Goal: Task Accomplishment & Management: Use online tool/utility

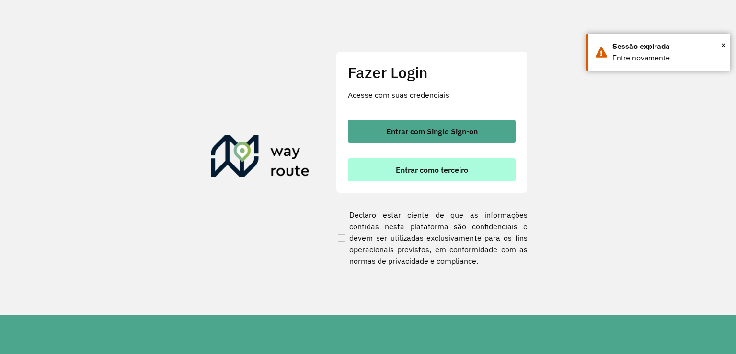
click at [435, 166] on span "Entrar como terceiro" at bounding box center [432, 170] width 72 height 8
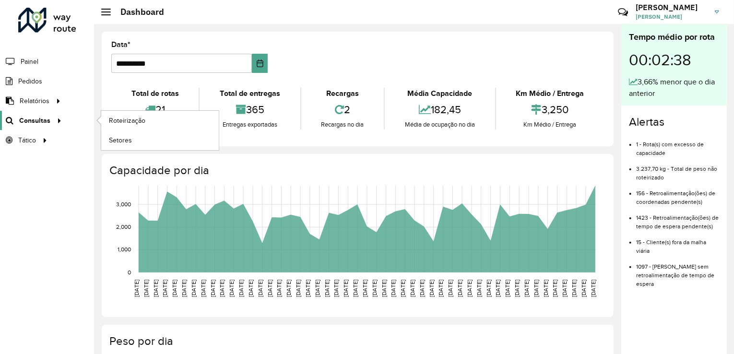
click at [45, 124] on span "Consultas" at bounding box center [34, 121] width 31 height 10
click at [129, 123] on span "Roteirização" at bounding box center [128, 121] width 39 height 10
click at [127, 128] on link "Roteirização" at bounding box center [159, 120] width 117 height 19
click at [119, 120] on span "Roteirização" at bounding box center [128, 121] width 39 height 10
click at [125, 135] on span "Setores" at bounding box center [120, 140] width 23 height 10
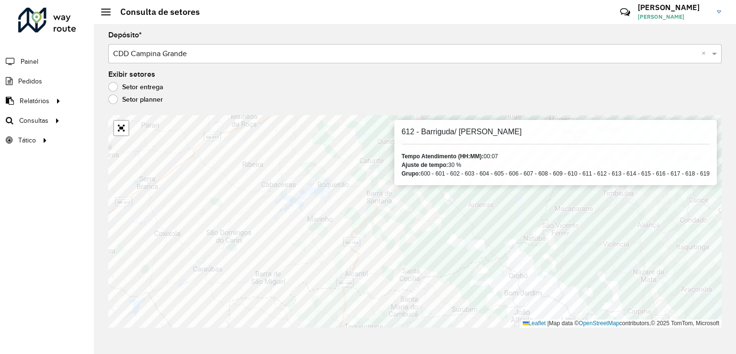
click at [404, 98] on div "Setor planner" at bounding box center [415, 102] width 614 height 12
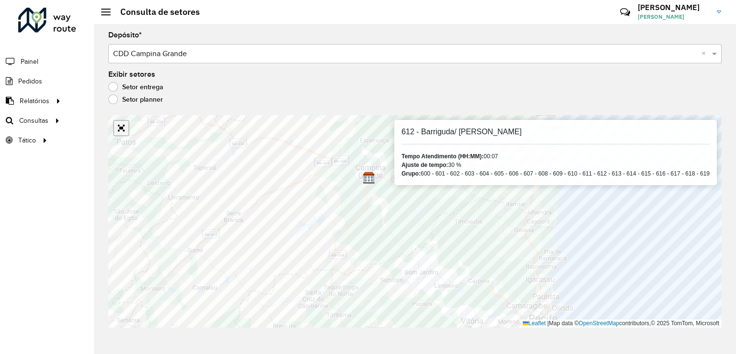
click at [120, 133] on link "Abrir mapa em tela cheia" at bounding box center [121, 128] width 14 height 14
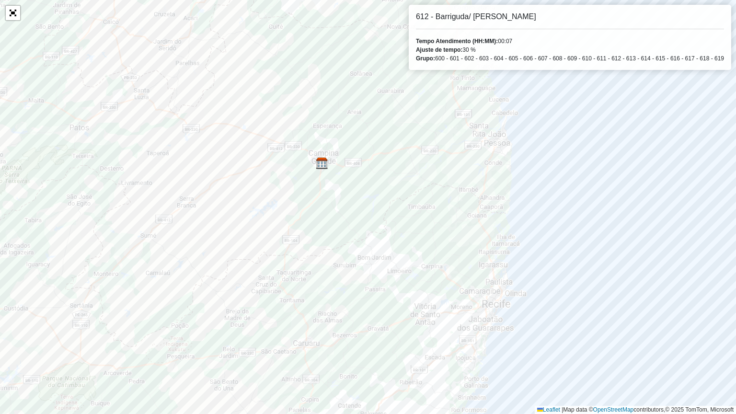
click at [549, 33] on div "612 - Barriguda/ Torres Tempo Atendimento (HH:MM): 00:07 Ajuste de tempo: 30 % …" at bounding box center [570, 37] width 323 height 65
click at [524, 24] on div "612 - Barriguda/ Torres Tempo Atendimento (HH:MM): 00:07 Ajuste de tempo: 30 % …" at bounding box center [570, 37] width 323 height 65
click at [491, 11] on div "612 - Barriguda/ Torres Tempo Atendimento (HH:MM): 00:07 Ajuste de tempo: 30 % …" at bounding box center [570, 37] width 323 height 65
click at [478, 11] on div "612 - Barriguda/ Torres Tempo Atendimento (HH:MM): 00:07 Ajuste de tempo: 30 % …" at bounding box center [570, 37] width 323 height 65
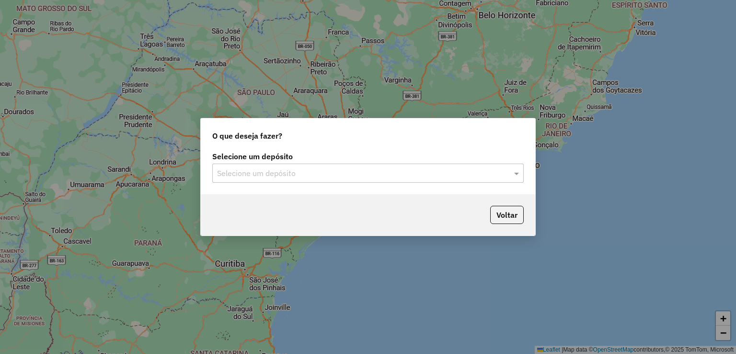
click at [299, 173] on input "text" at bounding box center [358, 174] width 283 height 12
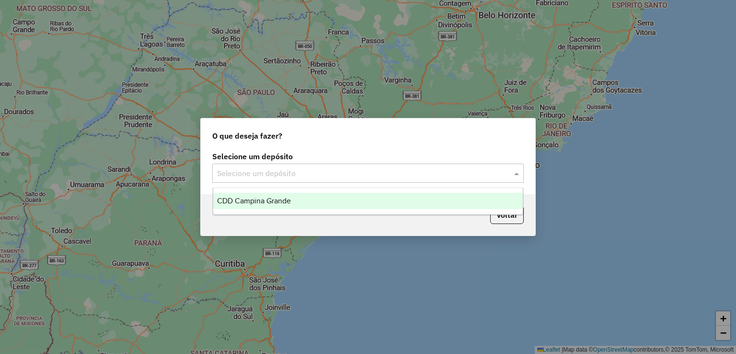
click at [284, 206] on div "CDD Campina Grande" at bounding box center [368, 201] width 310 height 16
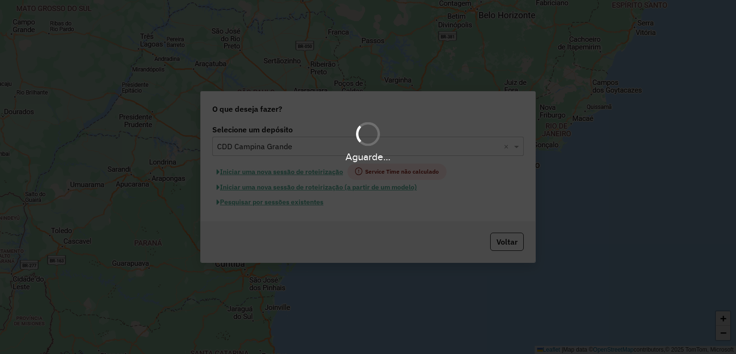
click at [335, 177] on div "Aguarde..." at bounding box center [368, 177] width 736 height 354
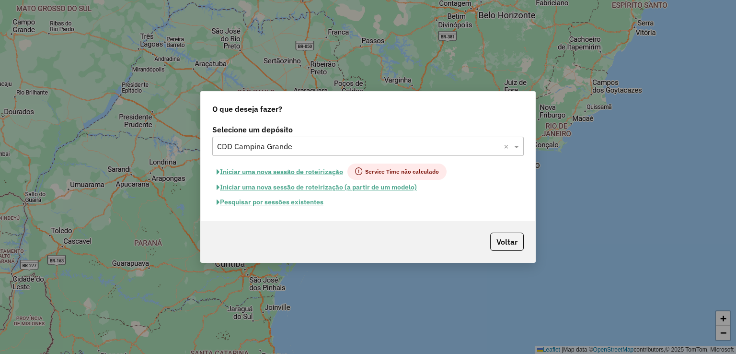
click at [313, 172] on button "Iniciar uma nova sessão de roteirização" at bounding box center [279, 171] width 135 height 16
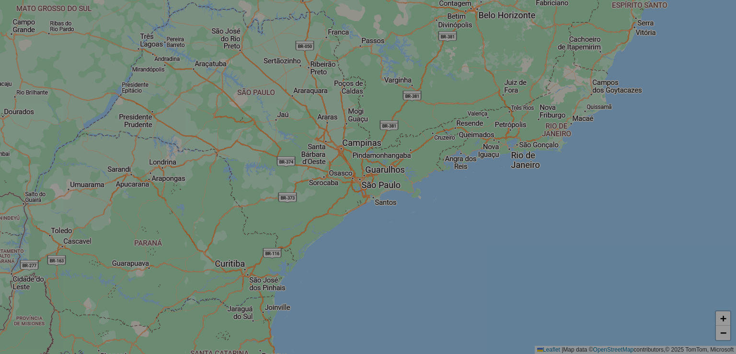
select select "*"
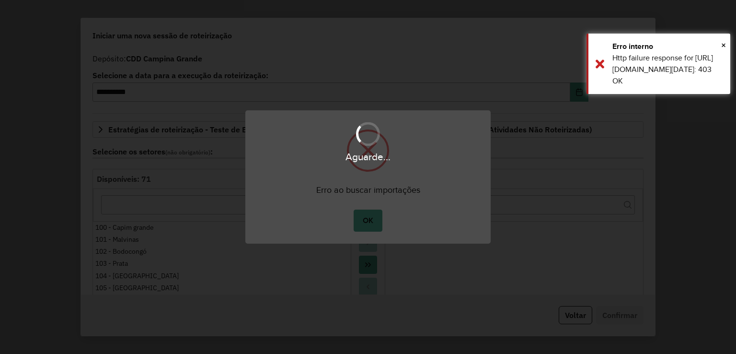
click at [373, 212] on div "Aguarde..." at bounding box center [368, 177] width 736 height 354
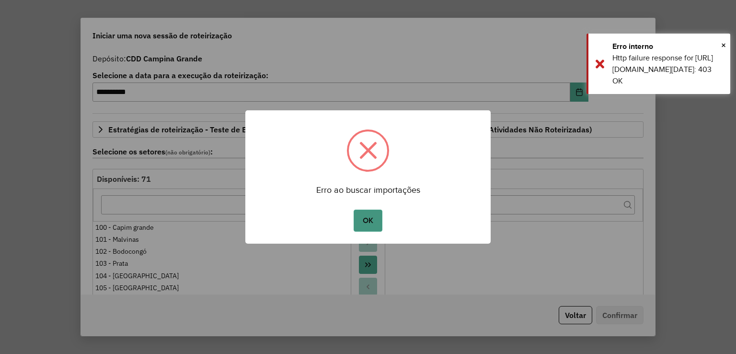
click at [372, 219] on button "OK" at bounding box center [368, 221] width 28 height 22
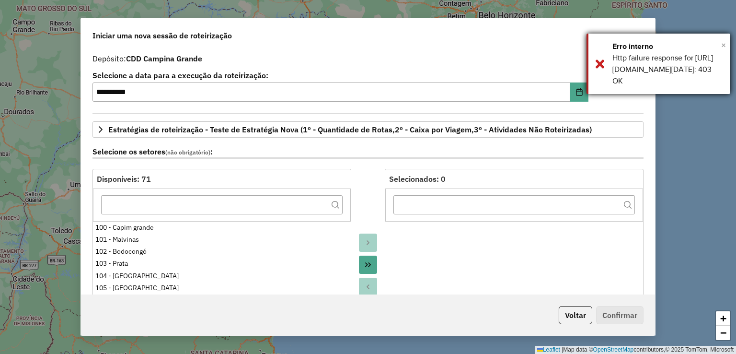
click at [726, 48] on span "×" at bounding box center [724, 45] width 5 height 11
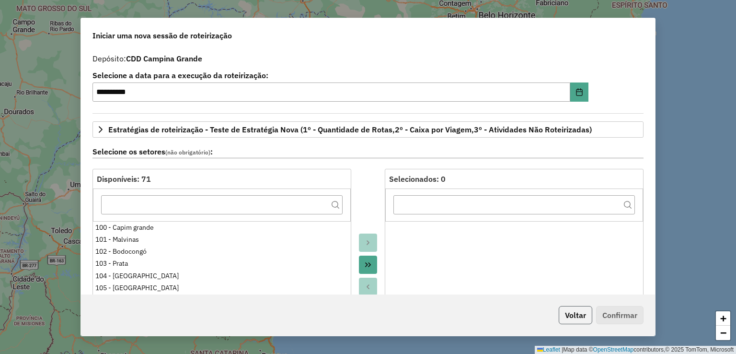
click at [577, 317] on button "Voltar" at bounding box center [576, 315] width 34 height 18
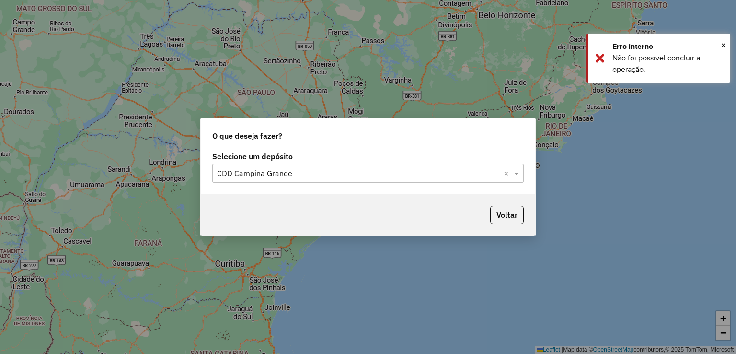
click at [416, 178] on input "text" at bounding box center [358, 174] width 283 height 12
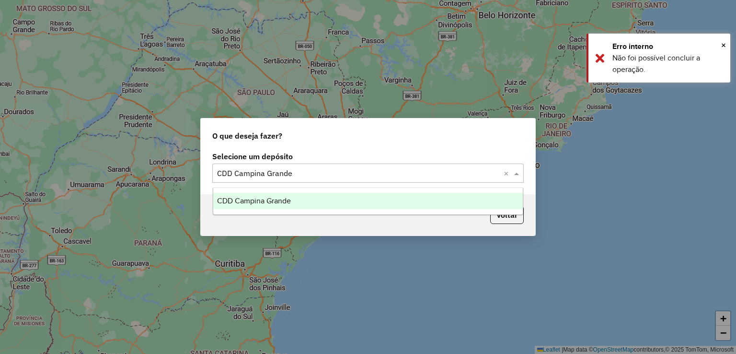
click at [359, 201] on div "CDD Campina Grande" at bounding box center [368, 201] width 310 height 16
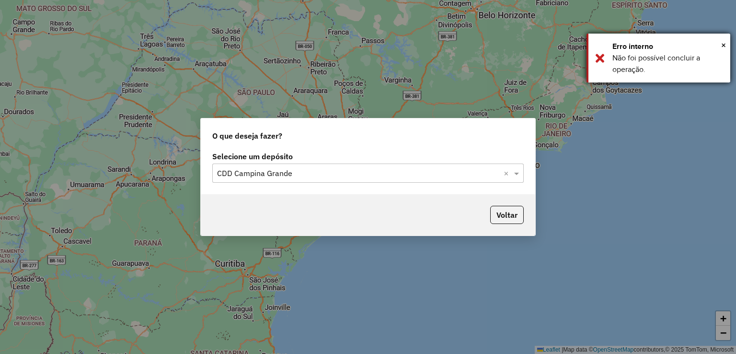
click at [727, 45] on div "× Erro interno Não foi possível concluir a operação." at bounding box center [659, 58] width 144 height 49
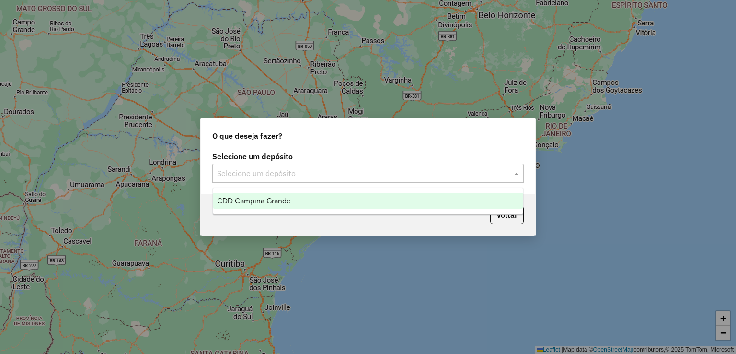
click at [329, 175] on input "text" at bounding box center [358, 174] width 283 height 12
click at [326, 210] on ng-dropdown-panel "CDD Campina Grande" at bounding box center [368, 200] width 311 height 27
click at [332, 197] on div "CDD Campina Grande" at bounding box center [368, 201] width 310 height 16
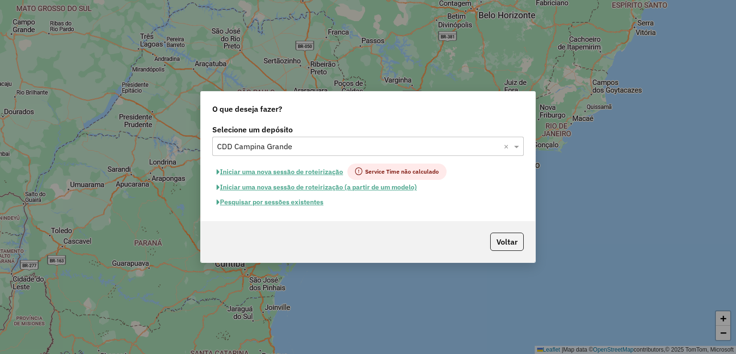
click at [299, 174] on button "Iniciar uma nova sessão de roteirização" at bounding box center [279, 171] width 135 height 16
select select "*"
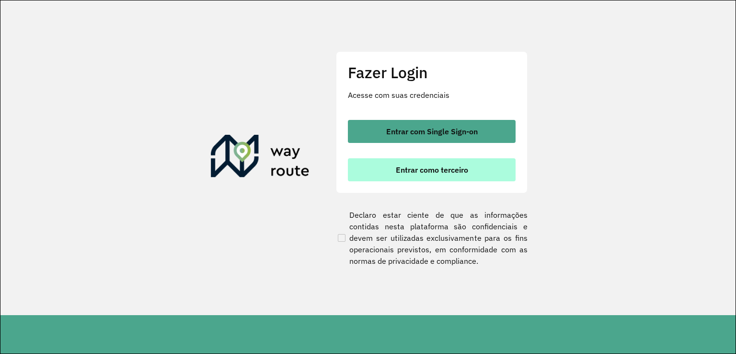
click at [439, 179] on button "Entrar como terceiro" at bounding box center [432, 169] width 168 height 23
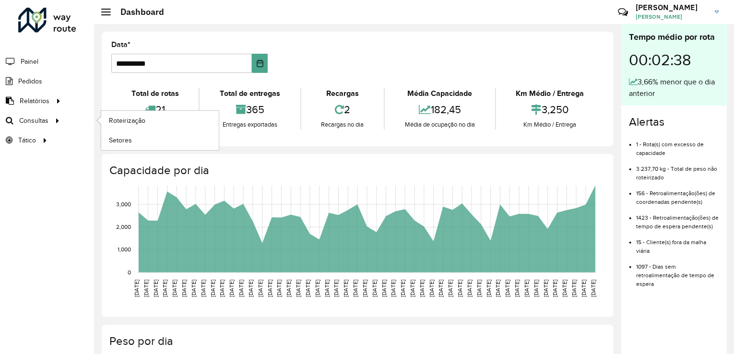
click at [63, 119] on li "Consultas Roteirização Setores" at bounding box center [47, 121] width 94 height 20
click at [128, 145] on link "Setores" at bounding box center [159, 139] width 117 height 19
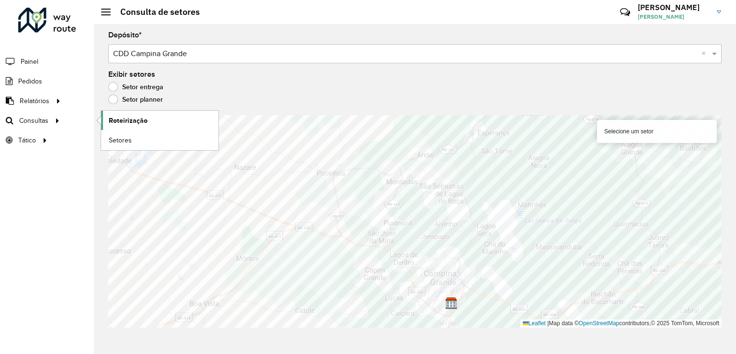
click at [119, 124] on span "Roteirização" at bounding box center [128, 121] width 39 height 10
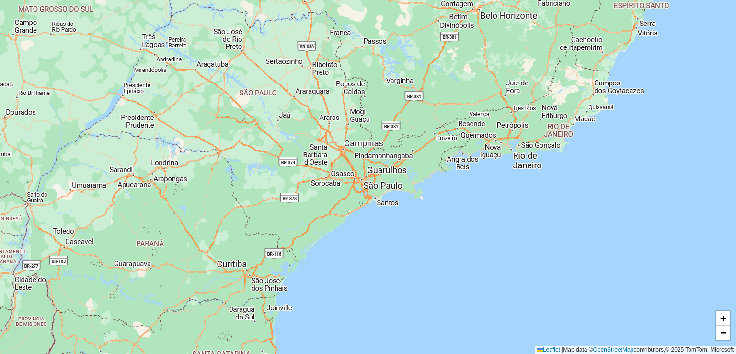
click at [366, 179] on div "+ − Leaflet | Map data © OpenStreetMap contributors,© 2025 TomTom, Microsoft" at bounding box center [368, 177] width 736 height 354
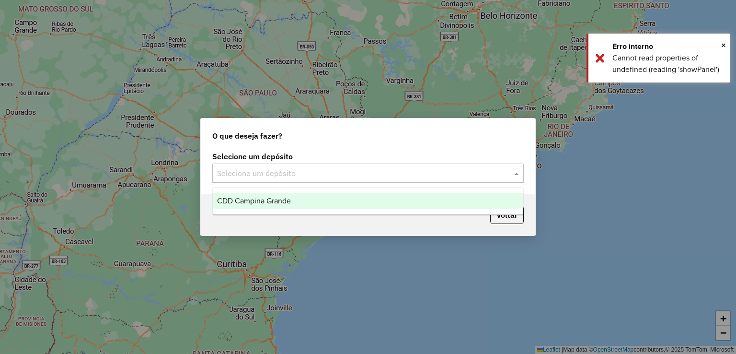
click at [380, 171] on input "text" at bounding box center [358, 174] width 283 height 12
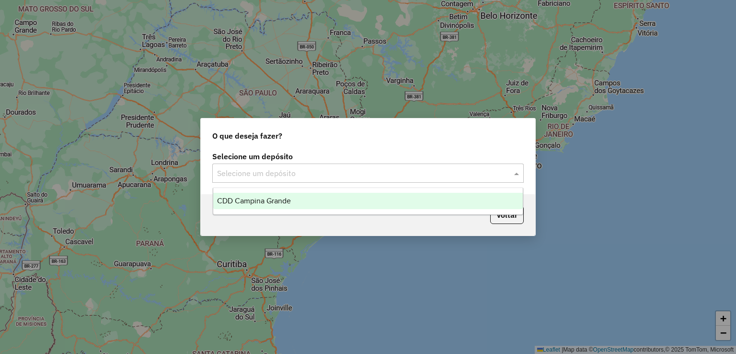
click at [253, 201] on span "CDD Campina Grande" at bounding box center [254, 201] width 74 height 8
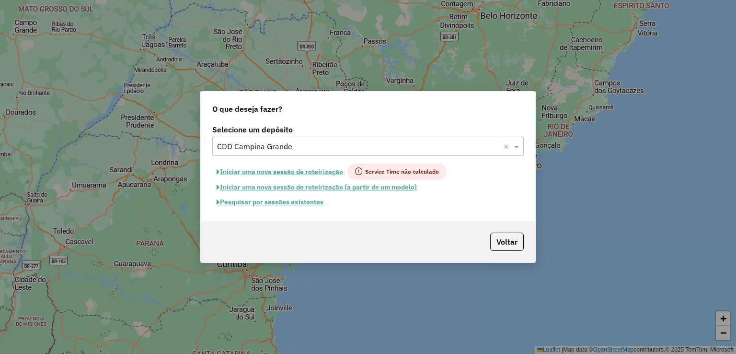
click at [267, 203] on button "Pesquisar por sessões existentes" at bounding box center [270, 202] width 116 height 15
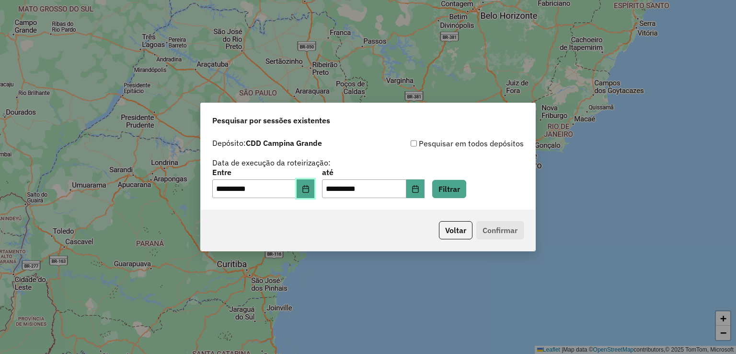
click at [315, 198] on button "Choose Date" at bounding box center [306, 188] width 18 height 19
click at [296, 217] on div "Voltar Confirmar" at bounding box center [368, 230] width 335 height 41
click at [315, 203] on div "**********" at bounding box center [368, 172] width 335 height 76
click at [309, 188] on icon "Choose Date" at bounding box center [306, 189] width 6 height 8
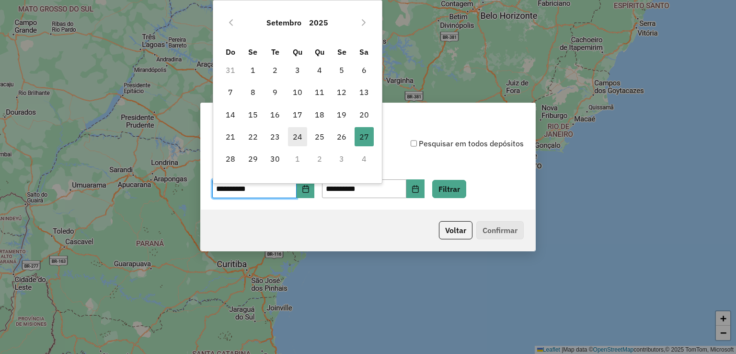
click at [298, 133] on span "24" at bounding box center [297, 136] width 19 height 19
type input "**********"
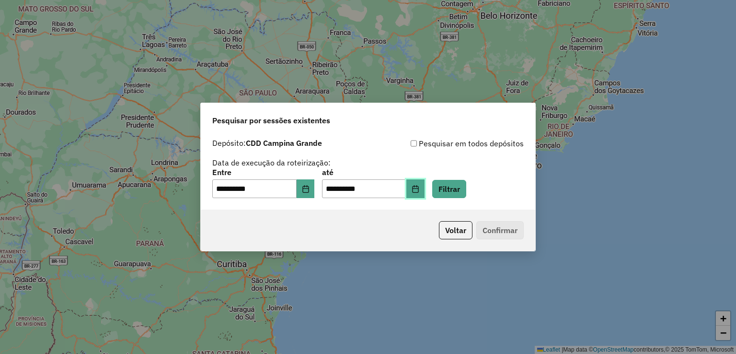
click at [420, 190] on icon "Choose Date" at bounding box center [416, 189] width 8 height 8
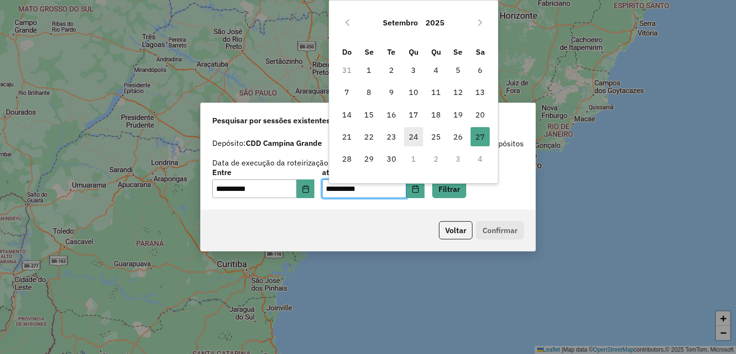
click at [410, 138] on span "24" at bounding box center [413, 136] width 19 height 19
type input "**********"
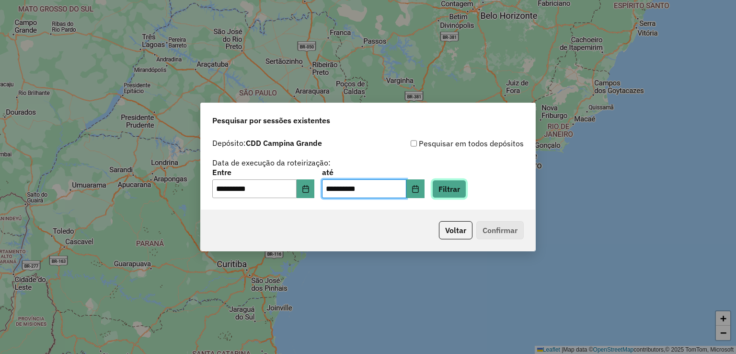
click at [466, 191] on button "Filtrar" at bounding box center [449, 189] width 34 height 18
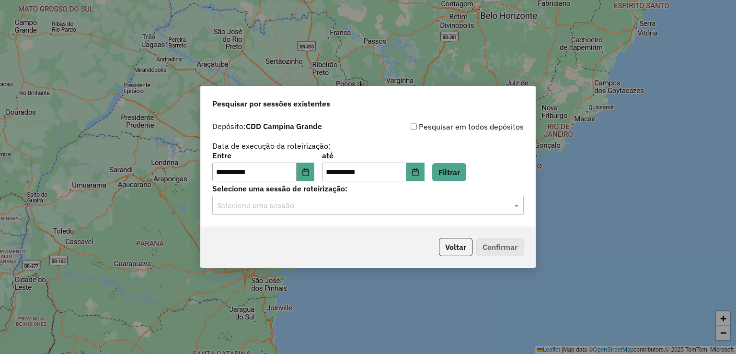
click at [368, 211] on div "Selecione uma sessão" at bounding box center [368, 205] width 312 height 19
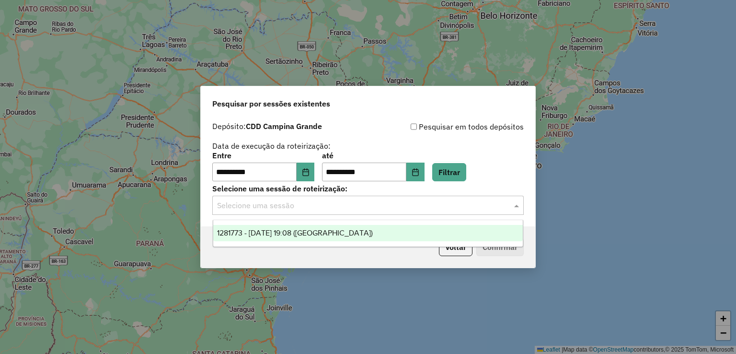
click at [328, 228] on div "1281773 - 24/09/2025 19:08 (Rota)" at bounding box center [368, 233] width 310 height 16
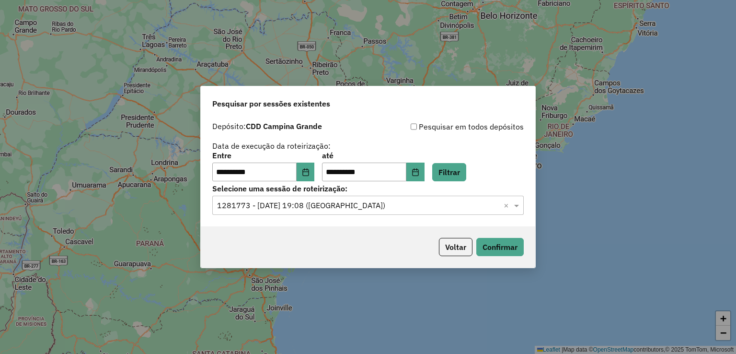
click at [525, 238] on div "Voltar Confirmar" at bounding box center [368, 246] width 335 height 41
click at [499, 253] on button "Confirmar" at bounding box center [500, 247] width 47 height 18
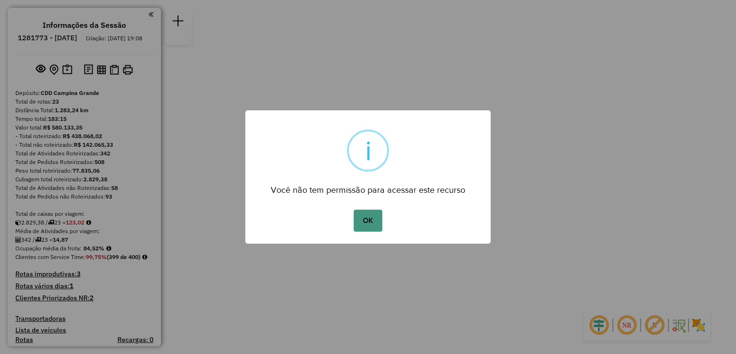
click at [373, 219] on button "OK" at bounding box center [368, 221] width 28 height 22
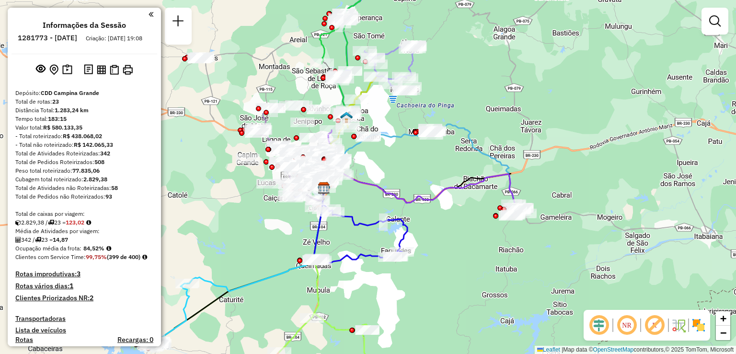
click at [633, 327] on em at bounding box center [627, 325] width 23 height 23
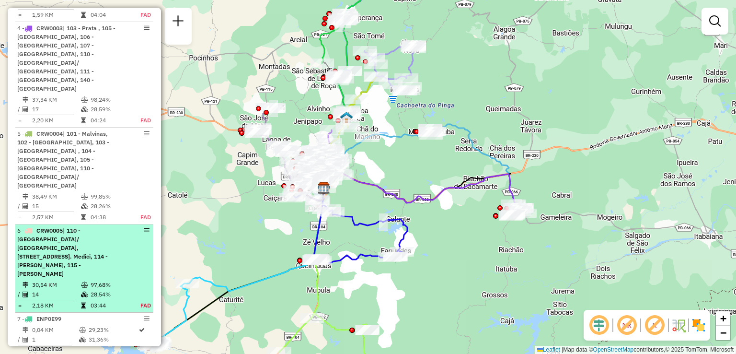
scroll to position [575, 0]
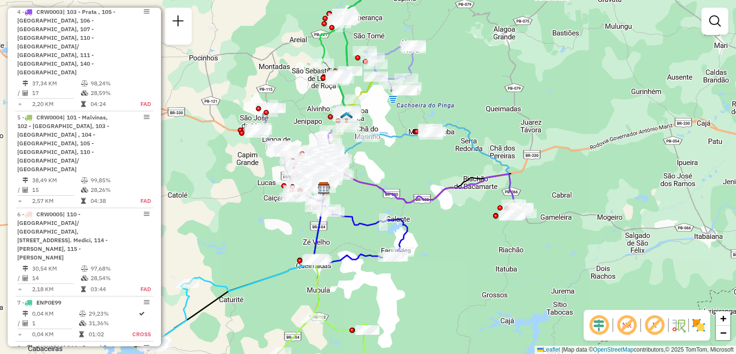
select select "**********"
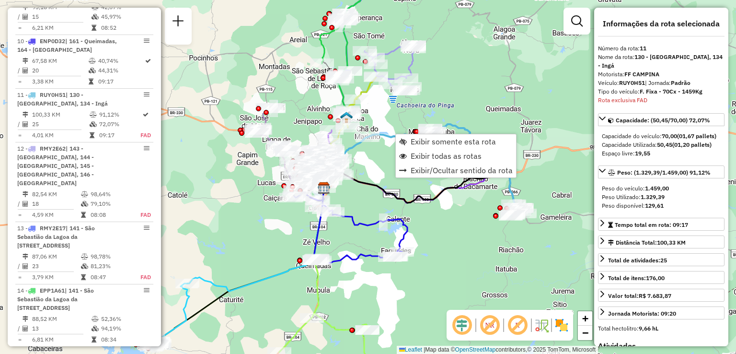
scroll to position [992, 0]
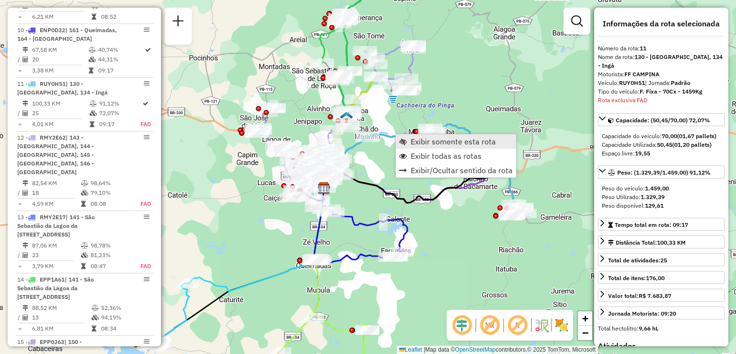
click at [433, 142] on span "Exibir somente esta rota" at bounding box center [453, 142] width 85 height 8
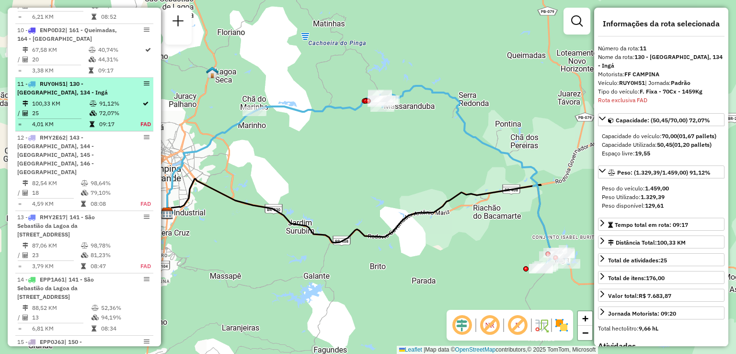
click at [93, 80] on div "11 - RUY0H51 | 130 - Marassanduba, 134 - Ingá" at bounding box center [68, 88] width 102 height 17
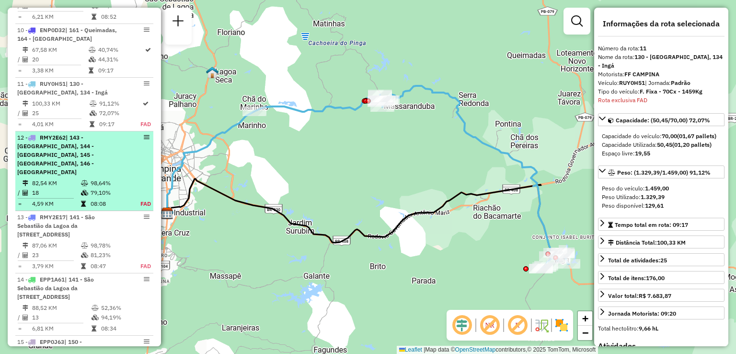
click at [109, 133] on div "12 - RMY2E62 | 143 - Cachoeira do Pitanga, 144 - Matinhas, 145 - Alagoa Nova, 1…" at bounding box center [68, 154] width 102 height 43
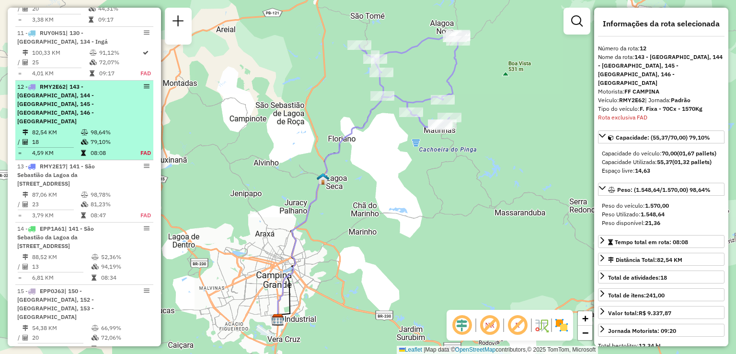
click at [88, 163] on span "| 141 - São Sebastião da Lagoa da Roça, 147 - Esperança, 148 - Remigío" at bounding box center [56, 175] width 78 height 24
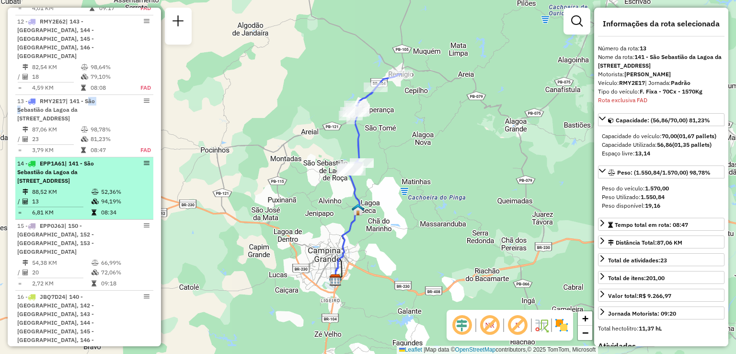
scroll to position [1012, 0]
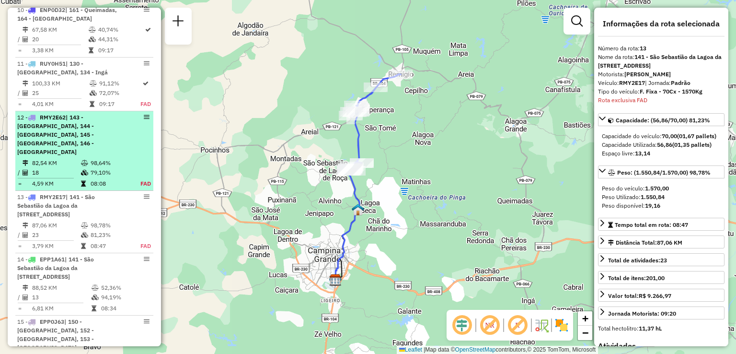
click at [59, 114] on span "| 143 - Cachoeira do Pitanga, 144 - Matinhas, 145 - Alagoa Nova, 146 - São Tomé" at bounding box center [55, 135] width 77 height 42
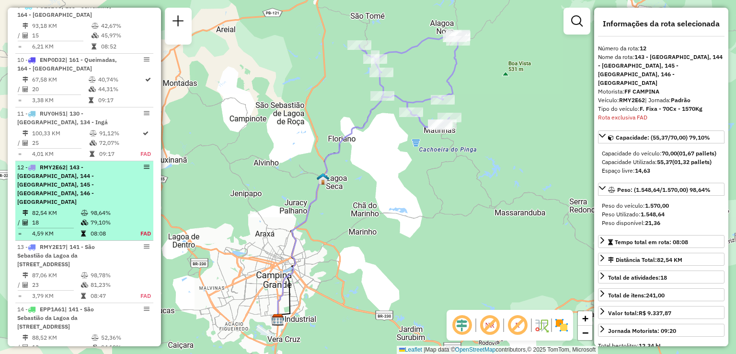
scroll to position [949, 0]
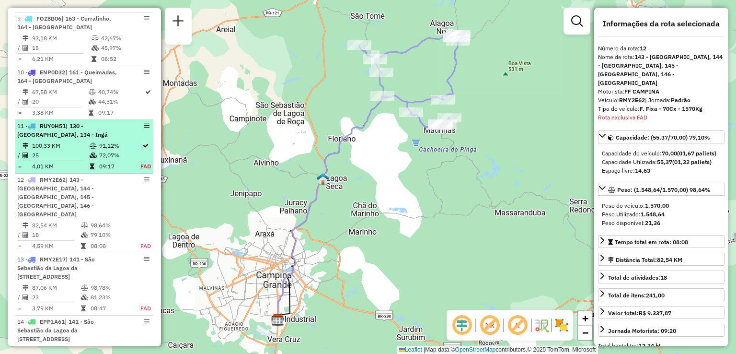
click at [74, 141] on td "100,33 KM" at bounding box center [61, 146] width 58 height 10
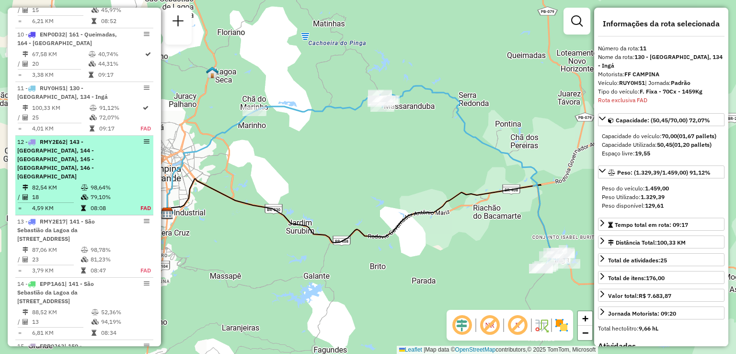
scroll to position [992, 0]
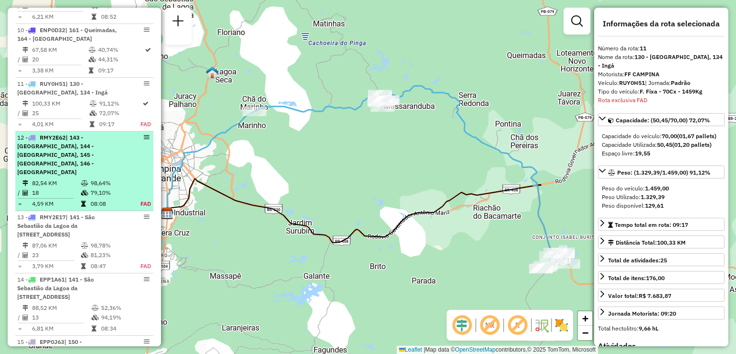
click at [68, 134] on span "| 143 - Cachoeira do Pitanga, 144 - Matinhas, 145 - Alagoa Nova, 146 - São Tomé" at bounding box center [55, 155] width 77 height 42
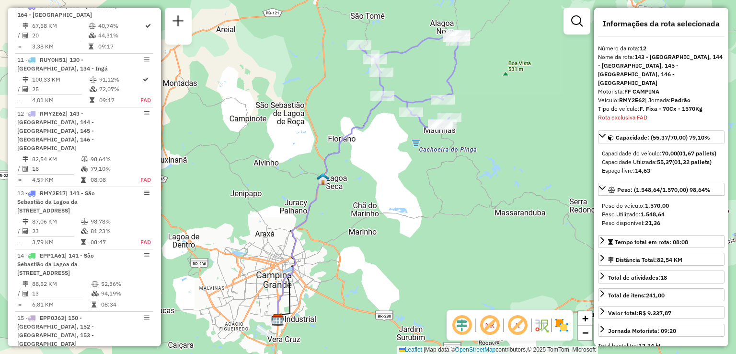
scroll to position [1045, 0]
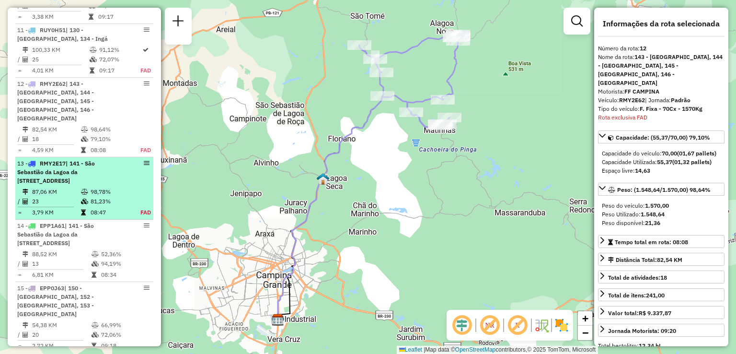
click at [82, 160] on span "| 141 - São Sebastião da Lagoa da Roça, 147 - Esperança, 148 - Remigío" at bounding box center [56, 172] width 78 height 24
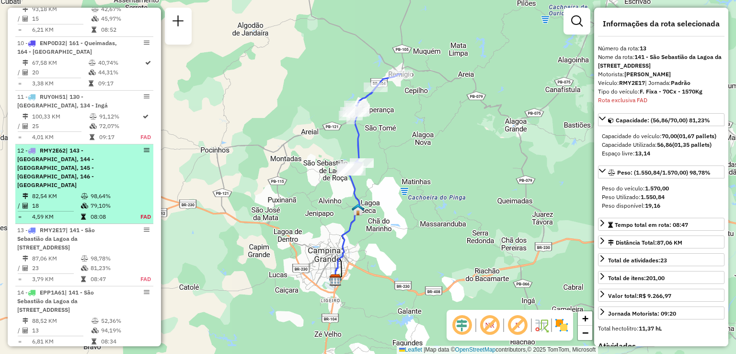
scroll to position [964, 0]
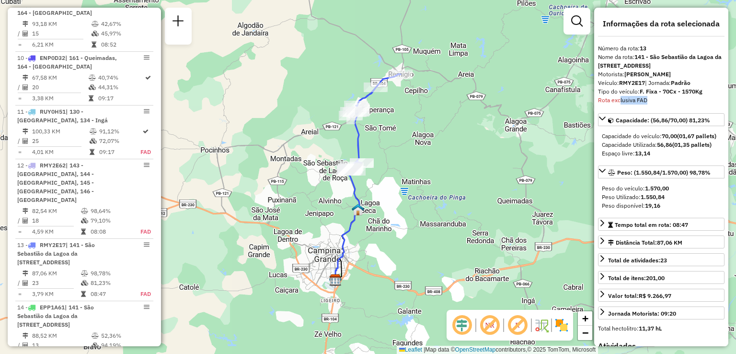
drag, startPoint x: 644, startPoint y: 100, endPoint x: 619, endPoint y: 100, distance: 25.9
click at [619, 100] on div "Rota exclusiva FAD" at bounding box center [661, 100] width 127 height 9
click at [654, 101] on div "Rota exclusiva FAD" at bounding box center [661, 100] width 127 height 9
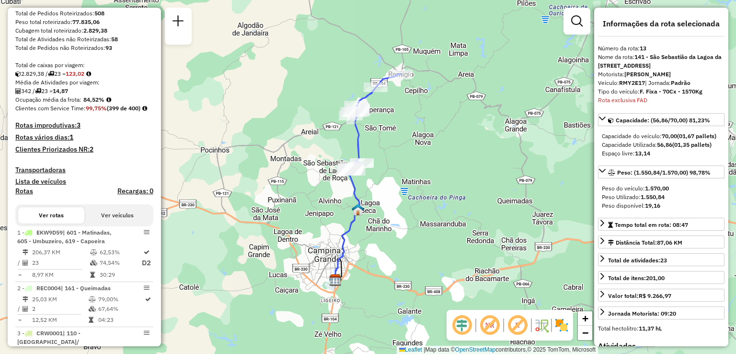
scroll to position [0, 0]
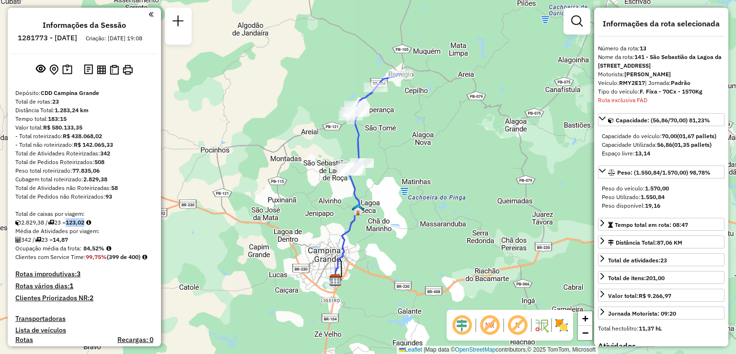
drag, startPoint x: 90, startPoint y: 229, endPoint x: 71, endPoint y: 229, distance: 18.7
click at [71, 227] on div "2.829,38 / 23 = 123,02" at bounding box center [84, 222] width 138 height 9
click at [109, 200] on strong "93" at bounding box center [108, 196] width 7 height 7
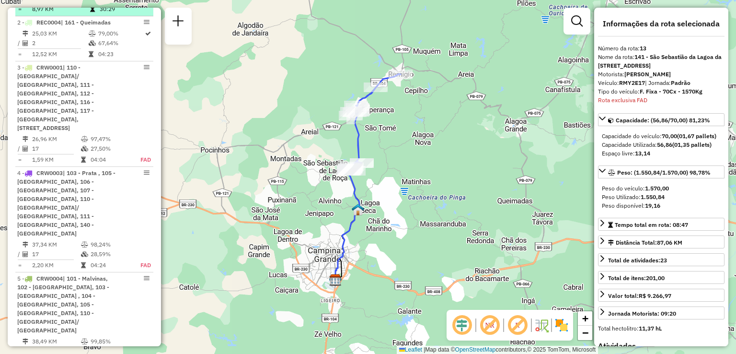
scroll to position [432, 0]
